Goal: Navigation & Orientation: Find specific page/section

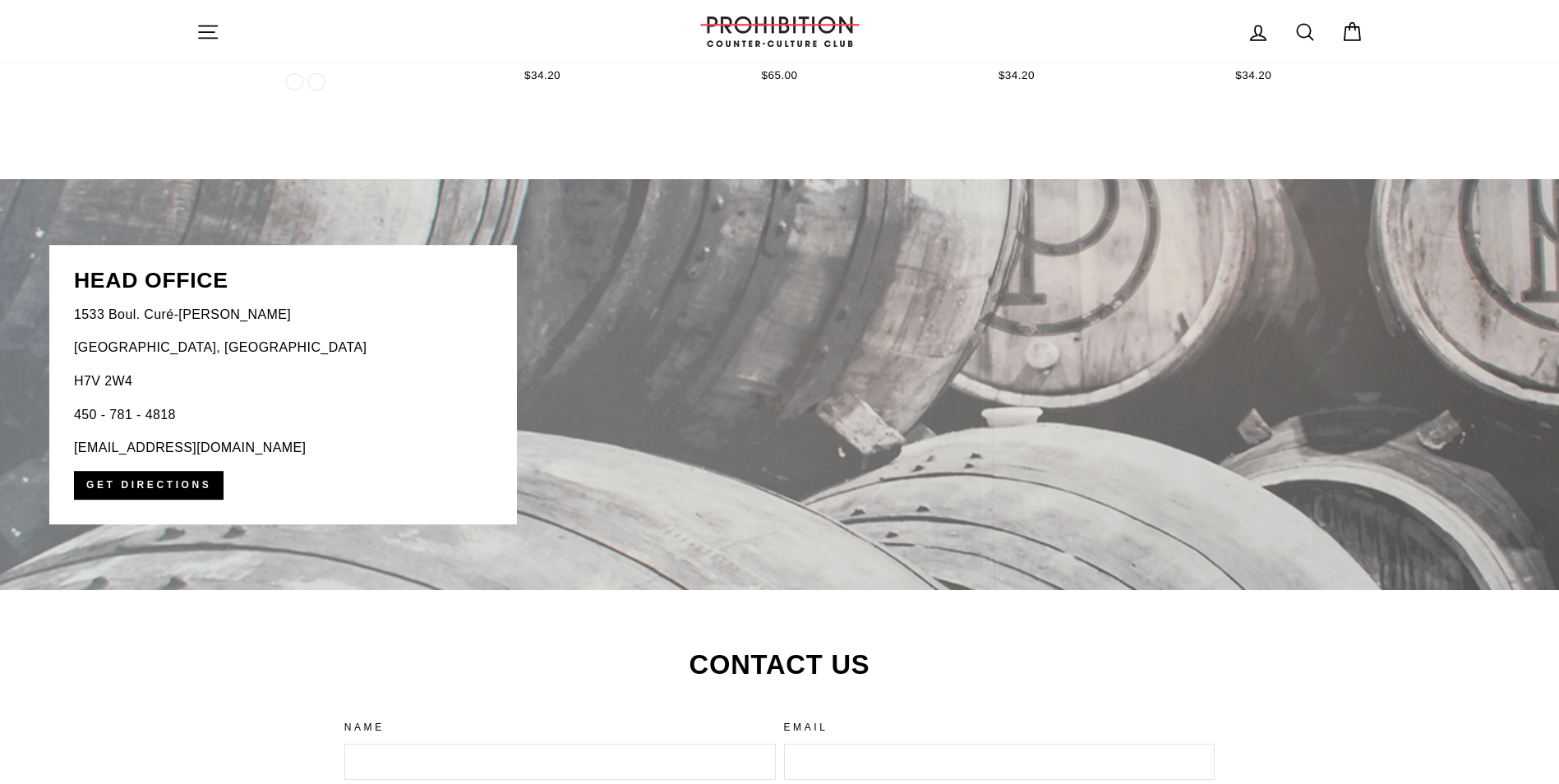
scroll to position [3368, 0]
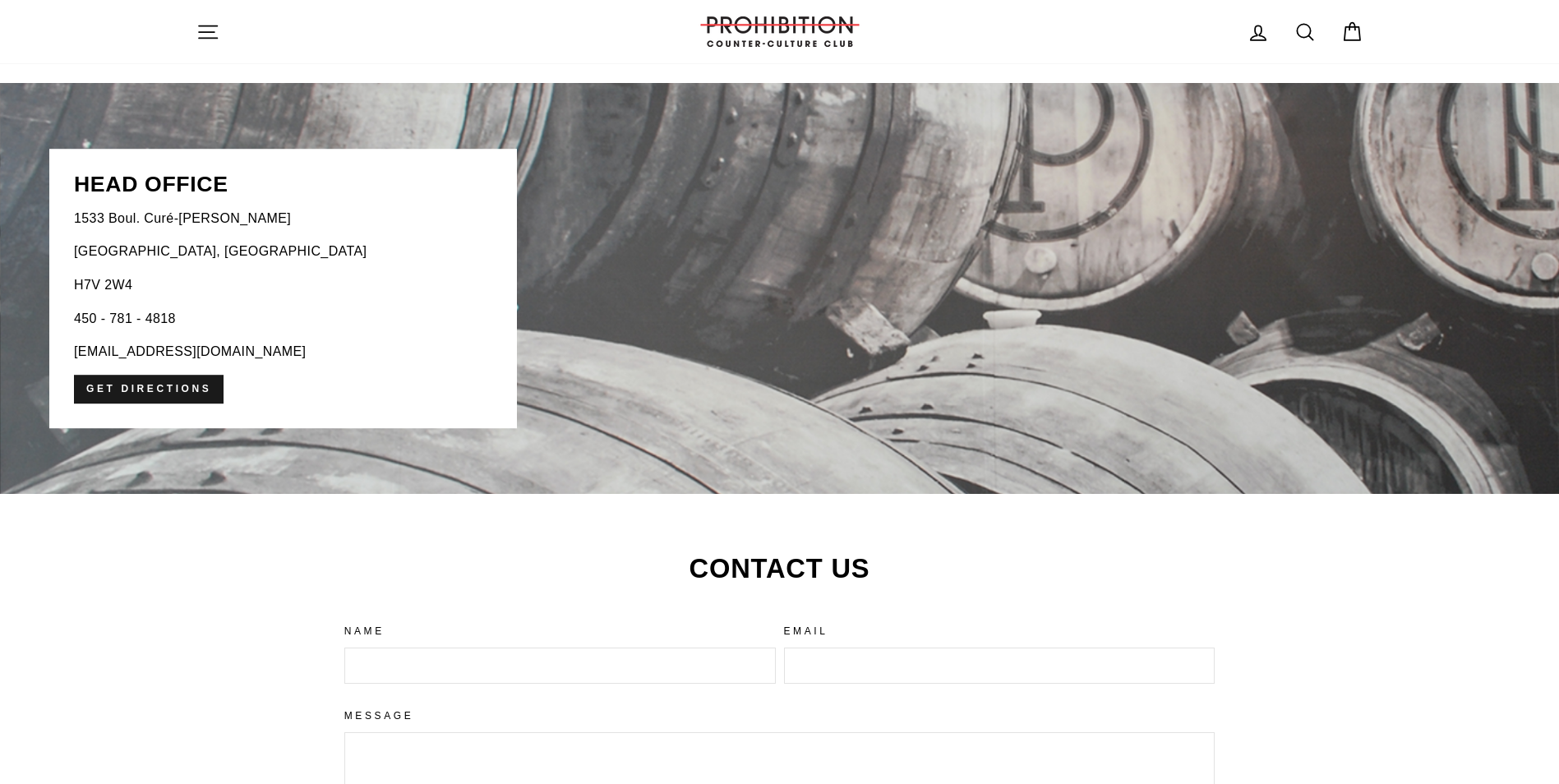
click at [170, 384] on link "Get directions" at bounding box center [148, 388] width 150 height 29
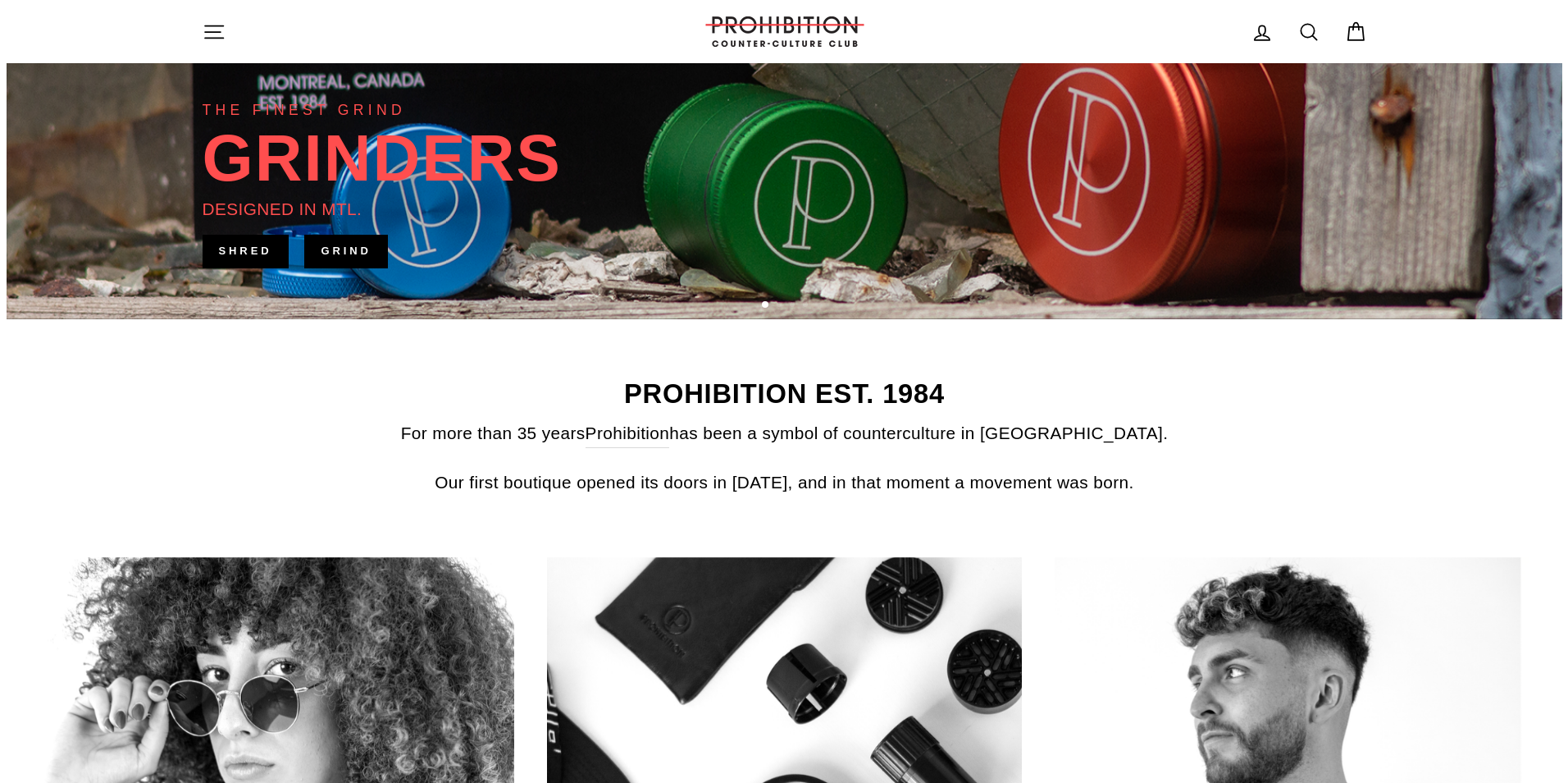
scroll to position [0, 0]
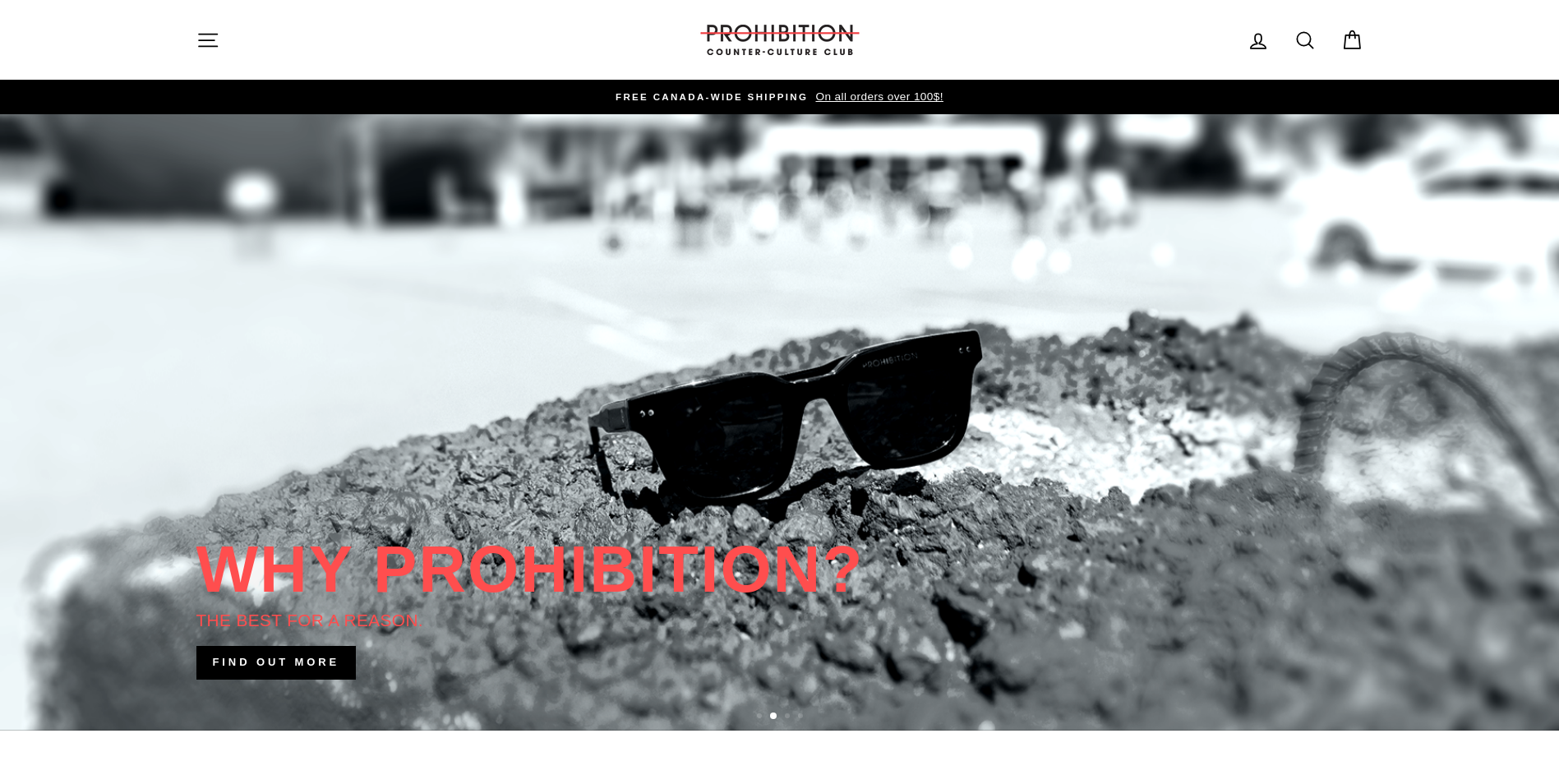
click at [205, 43] on icon "button" at bounding box center [207, 40] width 23 height 23
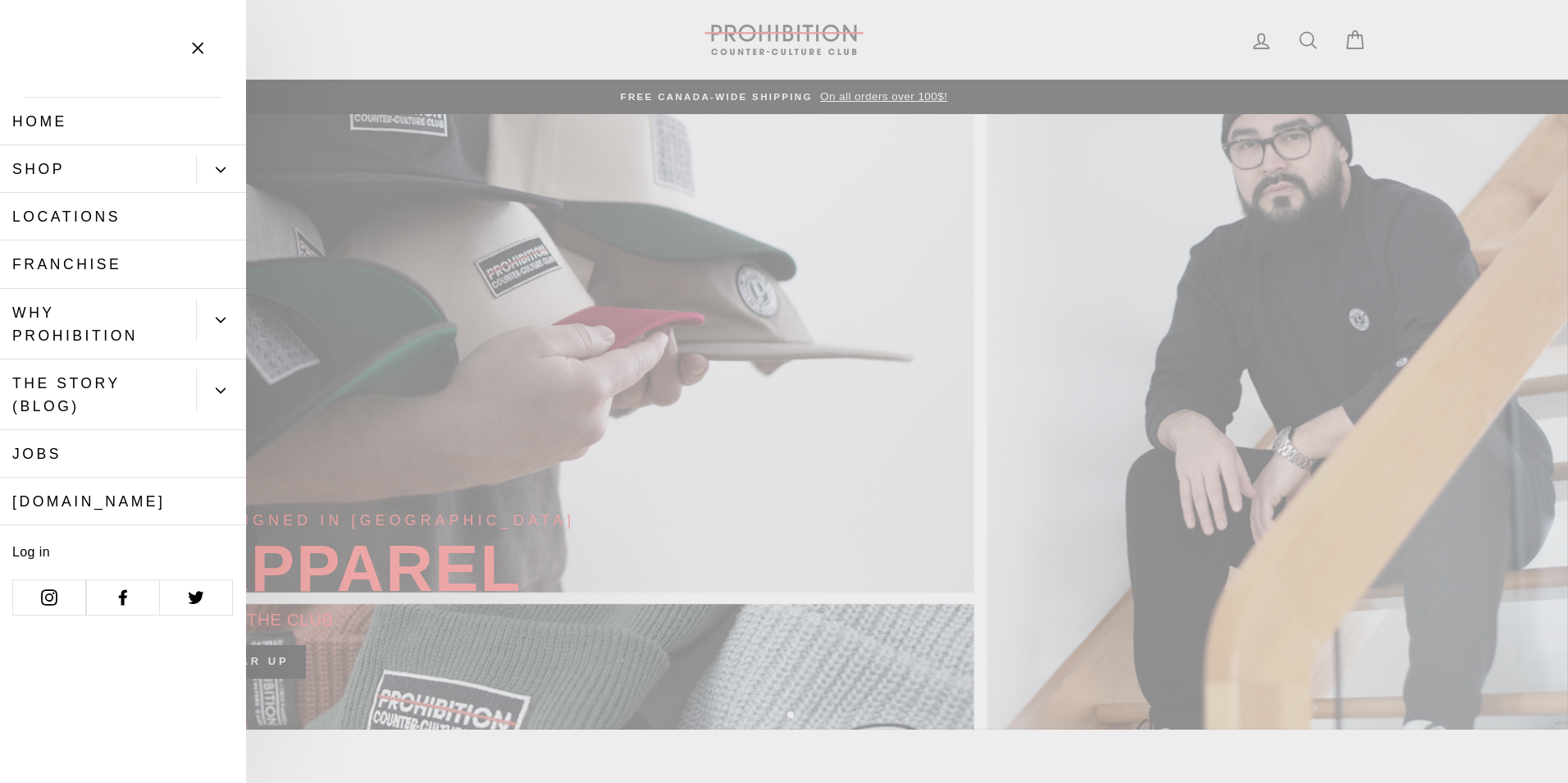
click at [62, 211] on link "Locations" at bounding box center [123, 217] width 246 height 47
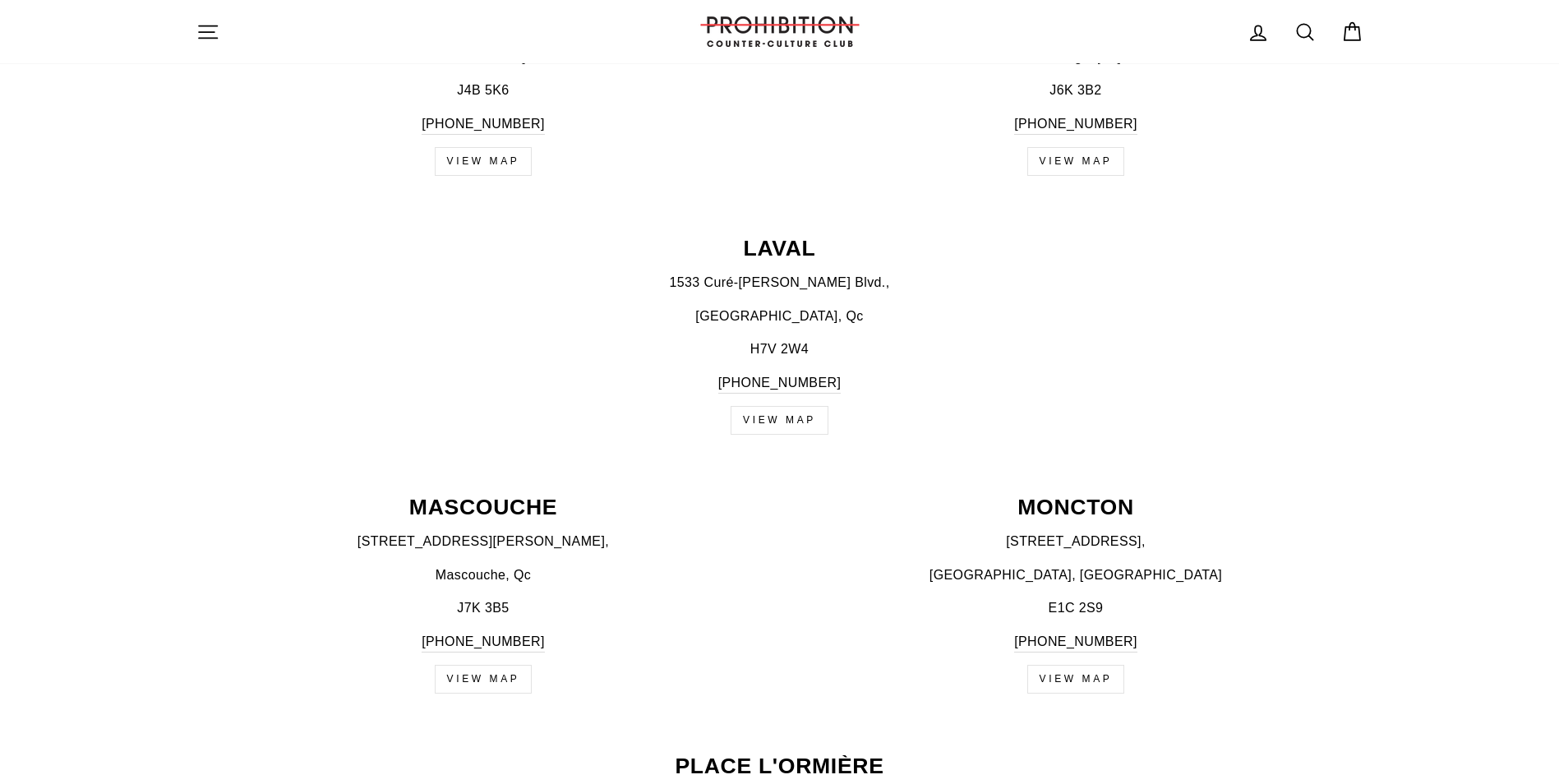
scroll to position [1068, 0]
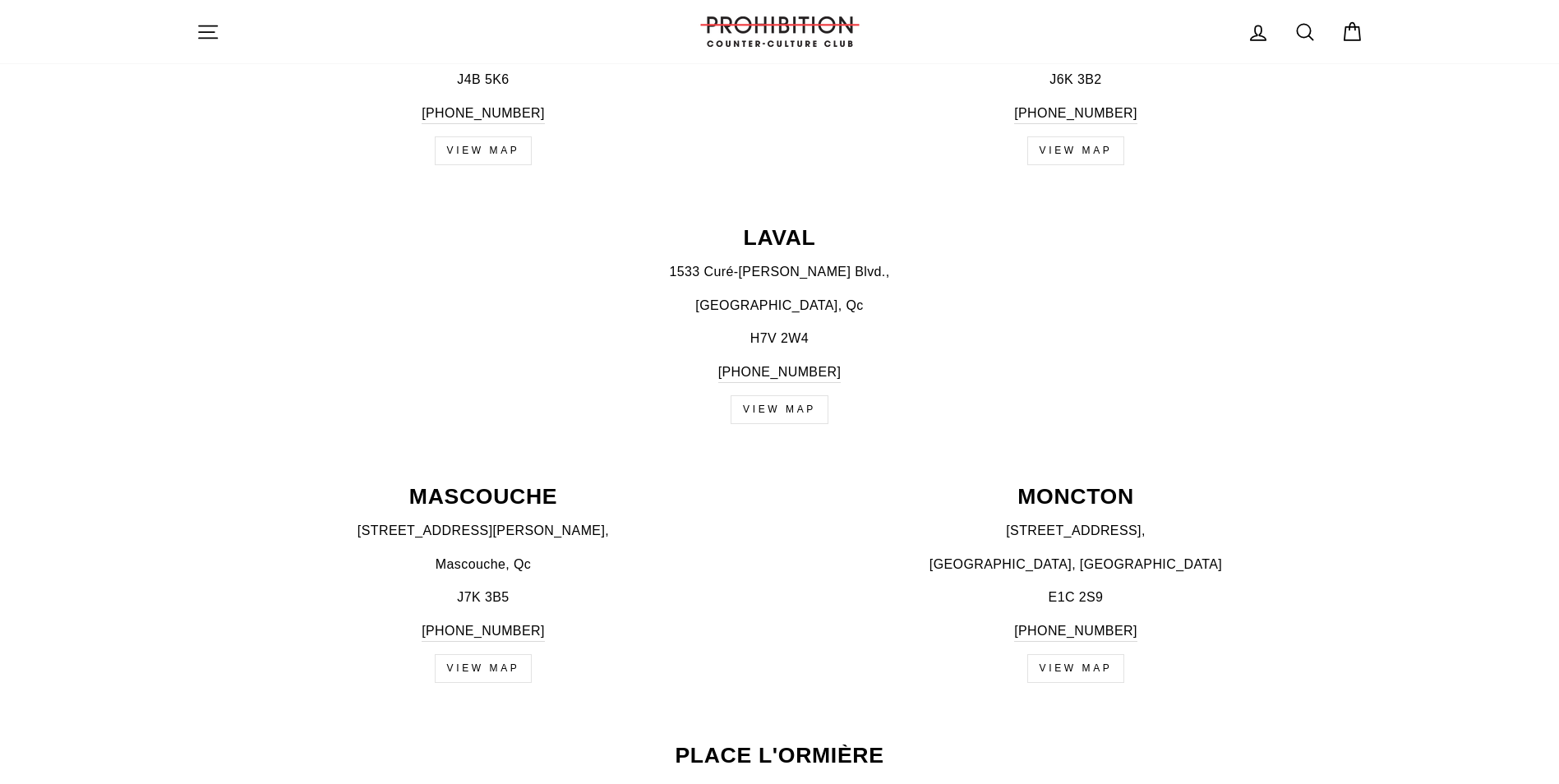
click at [781, 408] on link "View map" at bounding box center [780, 410] width 98 height 29
